Goal: Transaction & Acquisition: Download file/media

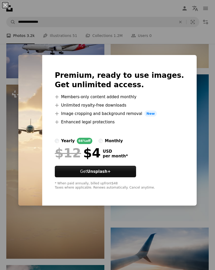
click at [188, 225] on div "An X shape Premium, ready to use images. Get unlimited access. A plus sign Memb…" at bounding box center [107, 135] width 215 height 270
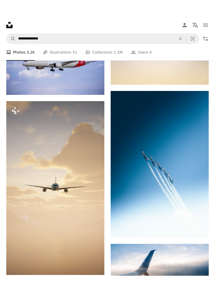
scroll to position [374, 0]
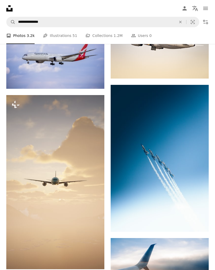
click at [199, 225] on icon "Arrow pointing down" at bounding box center [198, 222] width 4 height 6
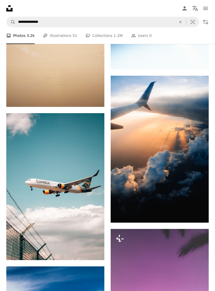
scroll to position [536, 0]
click at [197, 215] on icon "Download" at bounding box center [197, 213] width 3 height 4
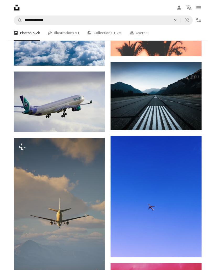
scroll to position [878, 0]
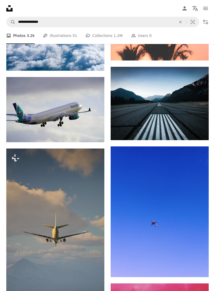
click at [201, 134] on link "Arrow pointing down" at bounding box center [198, 130] width 10 height 8
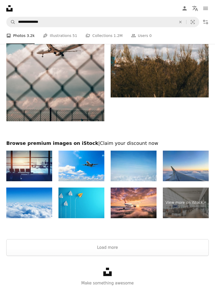
scroll to position [1493, 0]
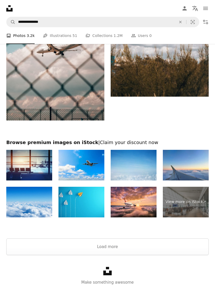
click at [208, 7] on icon "navigation menu" at bounding box center [205, 8] width 6 height 6
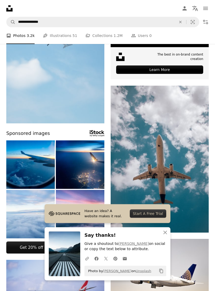
scroll to position [136, 0]
click at [165, 232] on icon "An X shape" at bounding box center [165, 232] width 6 height 6
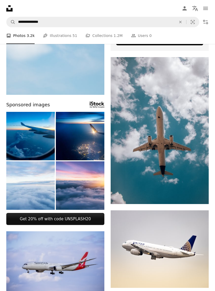
click at [199, 191] on img at bounding box center [159, 130] width 98 height 147
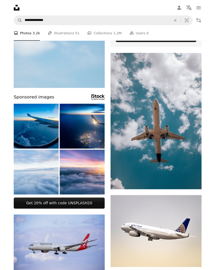
scroll to position [186, 0]
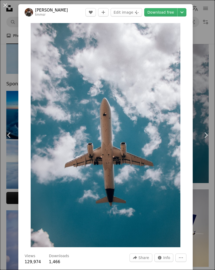
click at [167, 11] on link "Download free" at bounding box center [160, 12] width 33 height 8
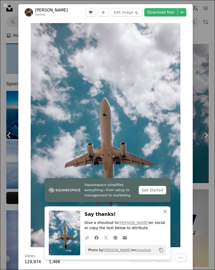
click at [202, 94] on div "An X shape Chevron left Chevron right [PERSON_NAME] tmmsr A heart A plus sign E…" at bounding box center [107, 135] width 215 height 270
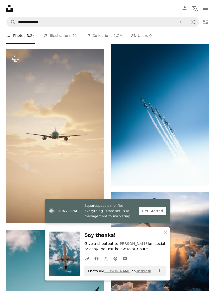
scroll to position [420, 0]
click at [162, 223] on link "Squarespace simplifies everything—from setup to management to marketing. Get St…" at bounding box center [107, 211] width 126 height 24
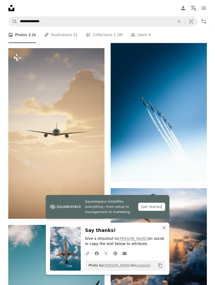
scroll to position [440, 0]
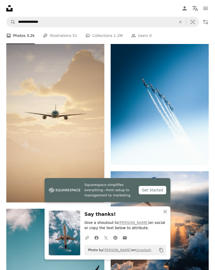
click at [166, 210] on icon "An X shape" at bounding box center [165, 211] width 6 height 6
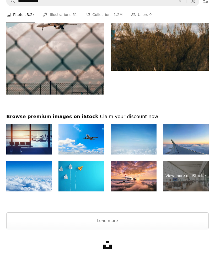
scroll to position [1519, 0]
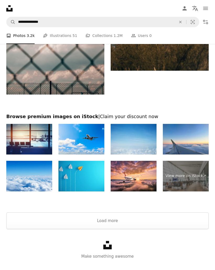
click at [143, 172] on img at bounding box center [133, 176] width 46 height 31
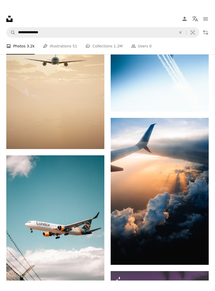
scroll to position [492, 0]
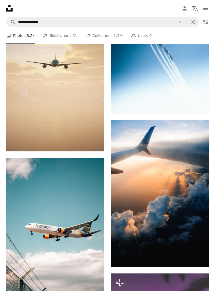
click at [198, 258] on icon "Arrow pointing down" at bounding box center [198, 257] width 4 height 6
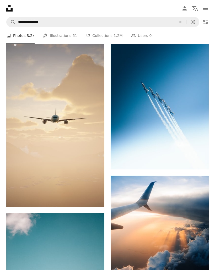
scroll to position [436, 0]
click at [79, 195] on button "A lock Download" at bounding box center [84, 197] width 29 height 8
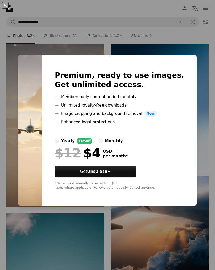
click at [200, 124] on div "An X shape Premium, ready to use images. Get unlimited access. A plus sign Memb…" at bounding box center [107, 135] width 215 height 270
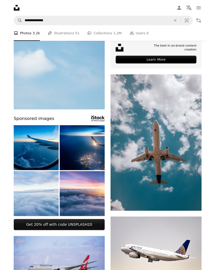
scroll to position [163, 0]
